Goal: Navigation & Orientation: Find specific page/section

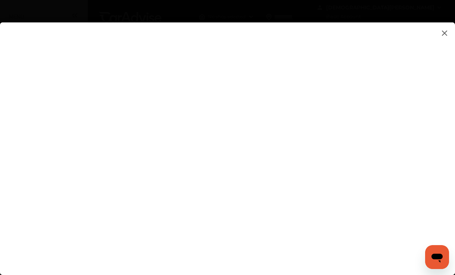
click at [263, 224] on flutter-view at bounding box center [227, 140] width 455 height 237
type input "**********"
click at [300, 136] on flutter-view at bounding box center [227, 140] width 455 height 237
click at [408, 128] on flutter-view at bounding box center [227, 140] width 455 height 237
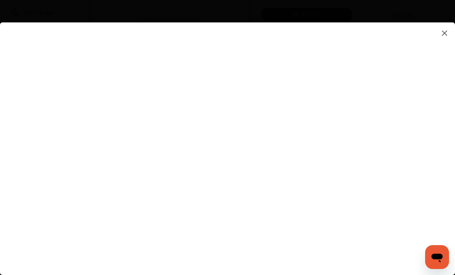
click at [315, 105] on flutter-view at bounding box center [227, 140] width 455 height 237
type textarea "**********"
click at [305, 134] on flutter-view at bounding box center [227, 140] width 455 height 237
click at [307, 106] on flutter-view at bounding box center [227, 140] width 455 height 237
click at [273, 131] on flutter-view at bounding box center [227, 140] width 455 height 237
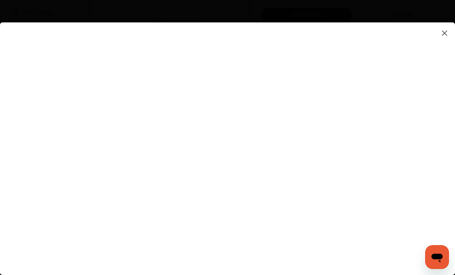
type input "*****"
click at [272, 213] on flutter-view at bounding box center [227, 140] width 455 height 237
click at [277, 174] on flutter-view at bounding box center [227, 140] width 455 height 237
click at [259, 136] on flutter-view at bounding box center [227, 140] width 455 height 237
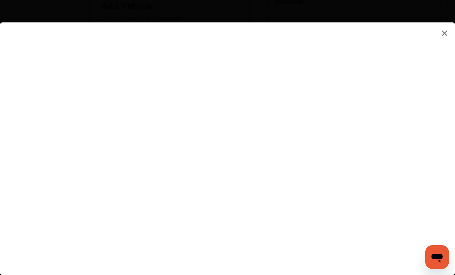
type input "********"
click at [249, 135] on input "********" at bounding box center [319, 135] width 155 height 10
click at [247, 135] on input "********" at bounding box center [319, 135] width 155 height 10
type input "*********"
click at [255, 178] on flutter-view "*********" at bounding box center [227, 140] width 455 height 237
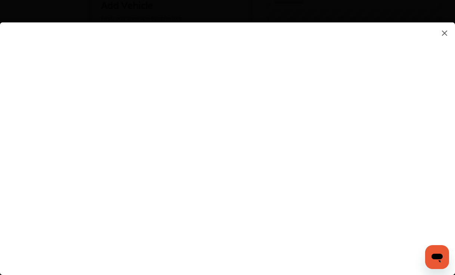
click at [404, 175] on flutter-view at bounding box center [227, 140] width 455 height 237
click at [327, 222] on flutter-view at bounding box center [227, 140] width 455 height 237
click at [368, 238] on flutter-view at bounding box center [227, 140] width 455 height 237
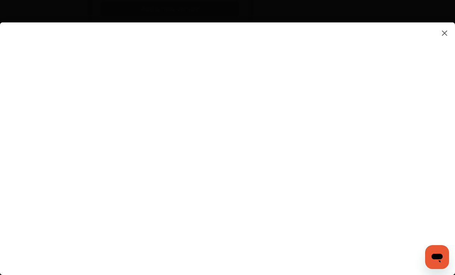
click at [240, 212] on flutter-view at bounding box center [227, 140] width 455 height 237
click at [345, 214] on flutter-view at bounding box center [227, 140] width 455 height 237
click at [340, 213] on flutter-view at bounding box center [227, 140] width 455 height 237
click at [294, 189] on flutter-view at bounding box center [227, 140] width 455 height 237
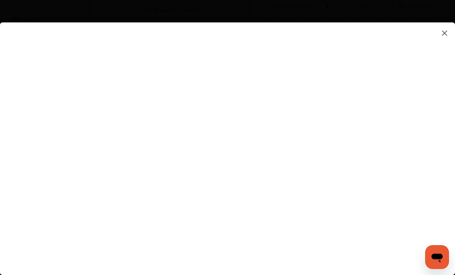
click at [210, 182] on flutter-view at bounding box center [227, 140] width 455 height 237
click at [315, 234] on flutter-view at bounding box center [227, 140] width 455 height 237
click at [446, 32] on img at bounding box center [444, 32] width 9 height 9
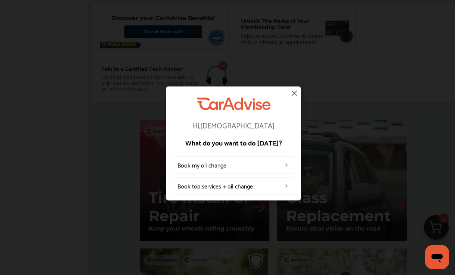
click at [296, 93] on img at bounding box center [294, 92] width 9 height 9
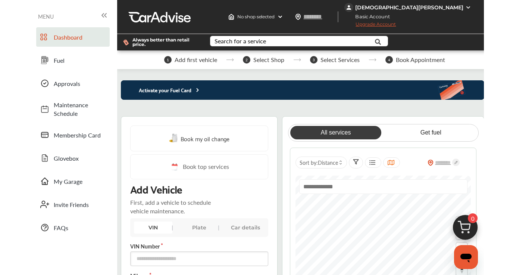
scroll to position [0, 0]
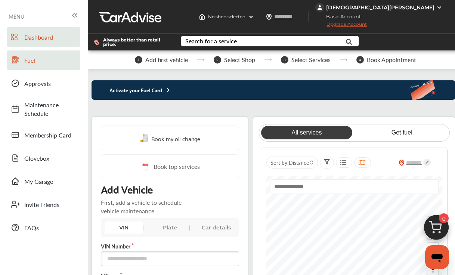
click at [36, 62] on span "Fuel" at bounding box center [50, 60] width 52 height 9
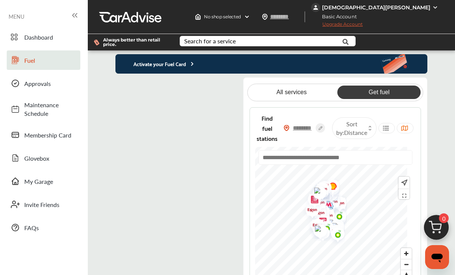
click at [315, 128] on input "text" at bounding box center [302, 128] width 26 height 8
type input "*****"
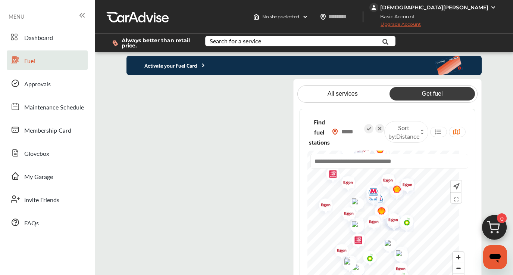
drag, startPoint x: 378, startPoint y: 236, endPoint x: 374, endPoint y: 212, distance: 24.2
click at [374, 212] on img "Map marker" at bounding box center [372, 223] width 20 height 24
click at [374, 128] on icon at bounding box center [368, 128] width 9 height 9
type input "*****"
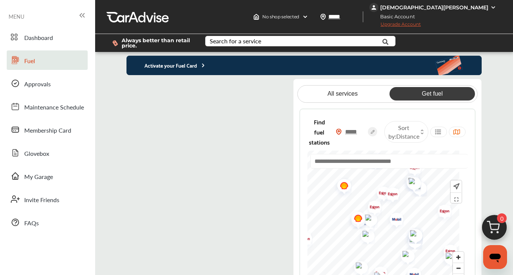
drag, startPoint x: 442, startPoint y: 228, endPoint x: 426, endPoint y: 246, distance: 24.1
click at [423, 244] on img "Map marker" at bounding box center [413, 234] width 20 height 19
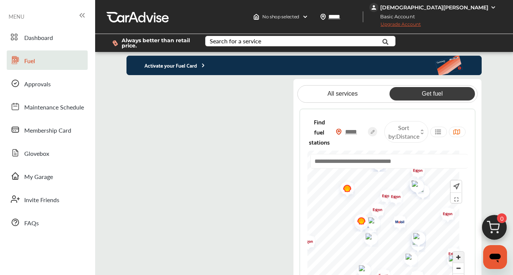
click at [454, 256] on span "Zoom in" at bounding box center [458, 257] width 11 height 11
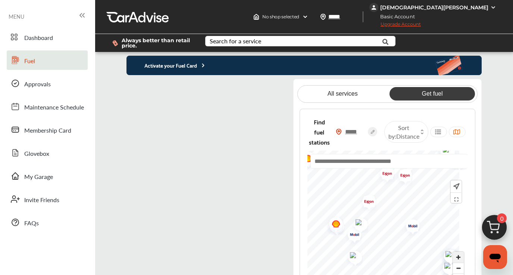
click at [454, 256] on span "Zoom in" at bounding box center [458, 257] width 11 height 11
click at [373, 274] on html "My Account Dashboard Approvals Maintenance Schedule Membership Card Fuel Gloveb…" at bounding box center [256, 137] width 513 height 275
click at [454, 269] on span "Zoom out" at bounding box center [458, 268] width 11 height 10
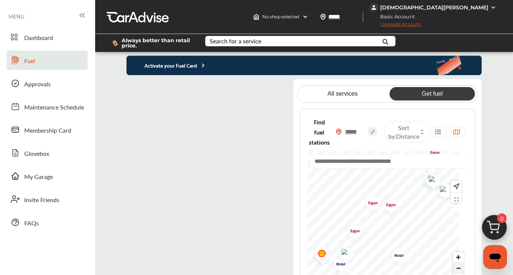
click at [454, 269] on span "Zoom out" at bounding box center [458, 268] width 11 height 10
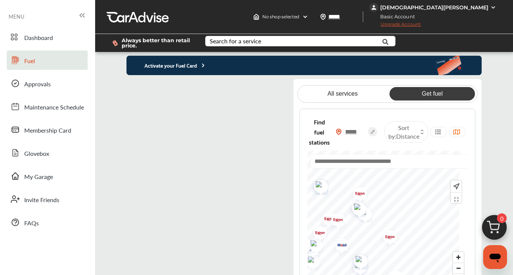
drag, startPoint x: 440, startPoint y: 222, endPoint x: 388, endPoint y: 230, distance: 52.2
click at [388, 230] on img "Map marker" at bounding box center [388, 238] width 20 height 24
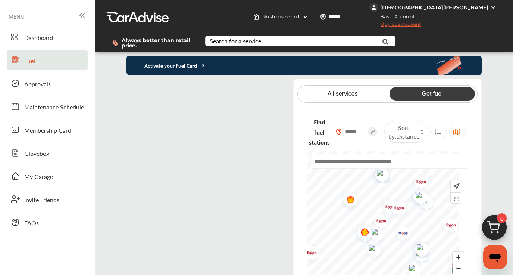
drag, startPoint x: 339, startPoint y: 220, endPoint x: 408, endPoint y: 216, distance: 69.6
click at [407, 216] on img "Map marker" at bounding box center [397, 209] width 20 height 24
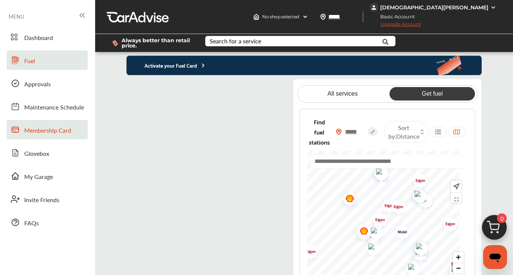
click at [55, 130] on span "Membership Card" at bounding box center [47, 131] width 47 height 10
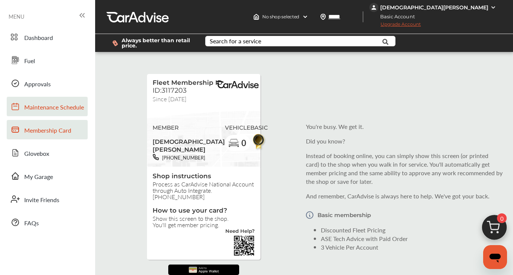
click at [40, 108] on span "Maintenance Schedule" at bounding box center [54, 108] width 60 height 10
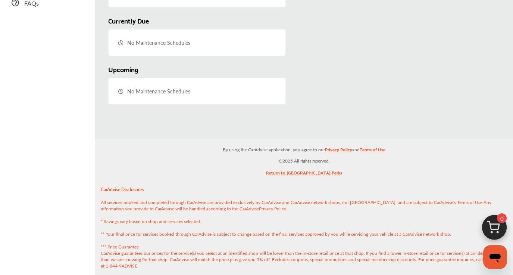
scroll to position [238, 0]
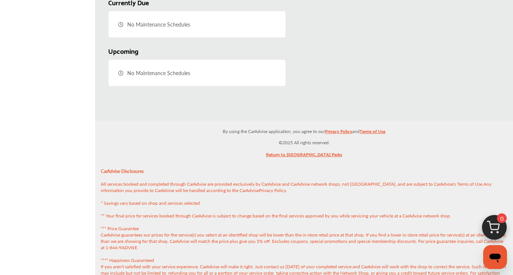
click at [215, 169] on p "CarAdvise Disclosures All services booked and completed through CarAdvise are p…" at bounding box center [304, 278] width 418 height 233
click at [296, 155] on link "Return to [GEOGRAPHIC_DATA] Perks" at bounding box center [304, 156] width 76 height 12
